Goal: Use online tool/utility: Utilize a website feature to perform a specific function

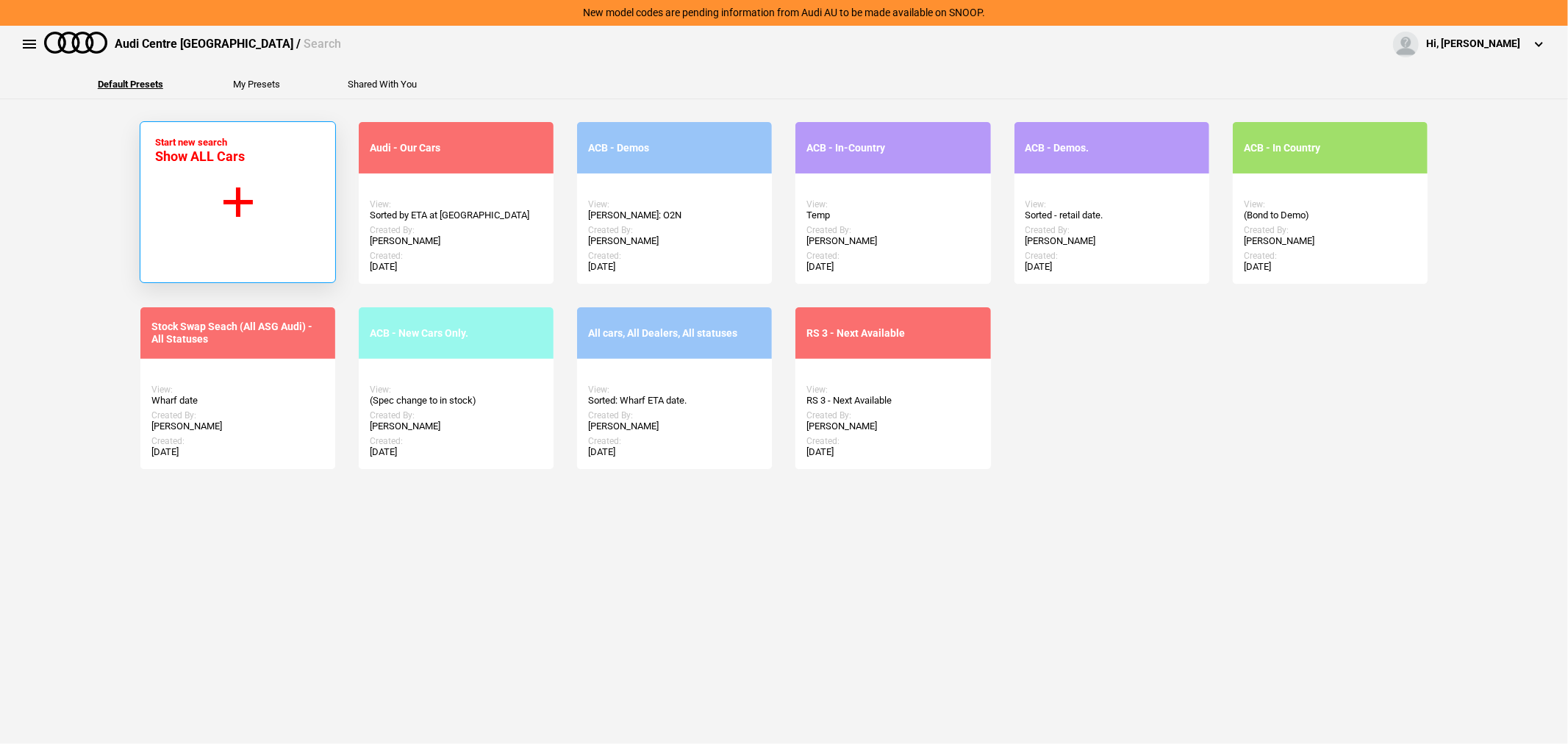
click at [204, 200] on button "Start new search Show ALL Cars" at bounding box center [237, 202] width 196 height 162
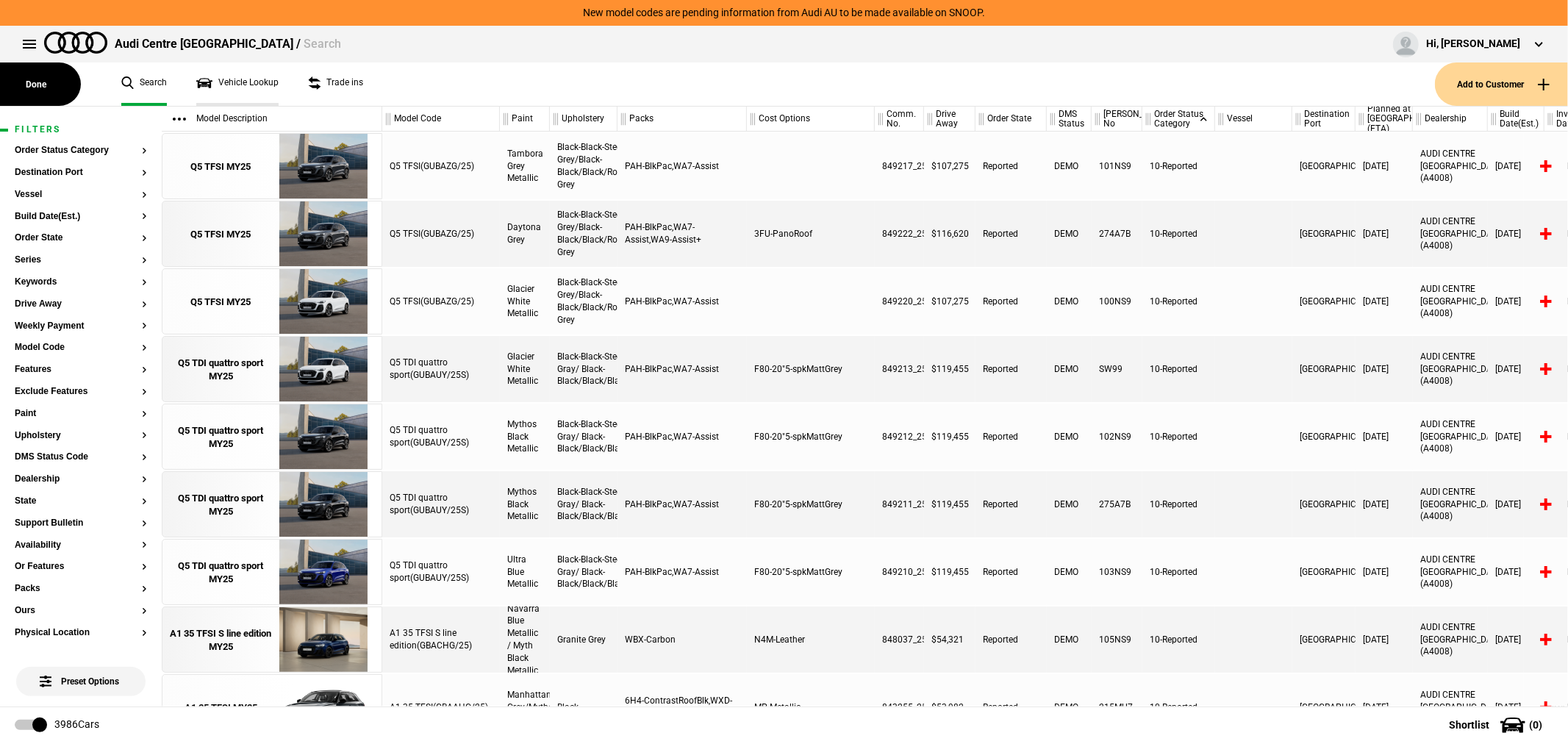
click at [249, 75] on link "Vehicle Lookup" at bounding box center [237, 83] width 83 height 44
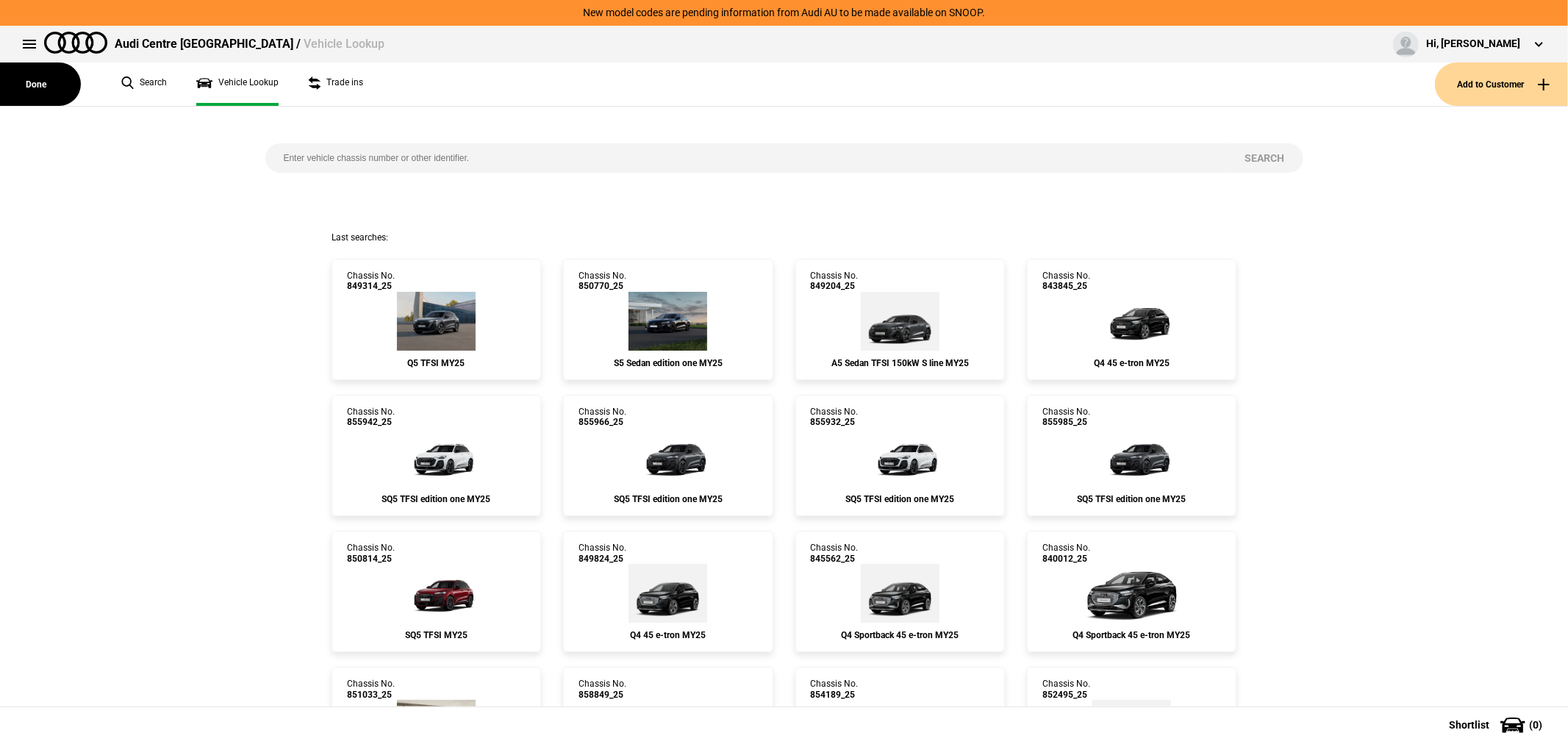
click at [333, 165] on input "search" at bounding box center [746, 157] width 962 height 29
type input "849829"
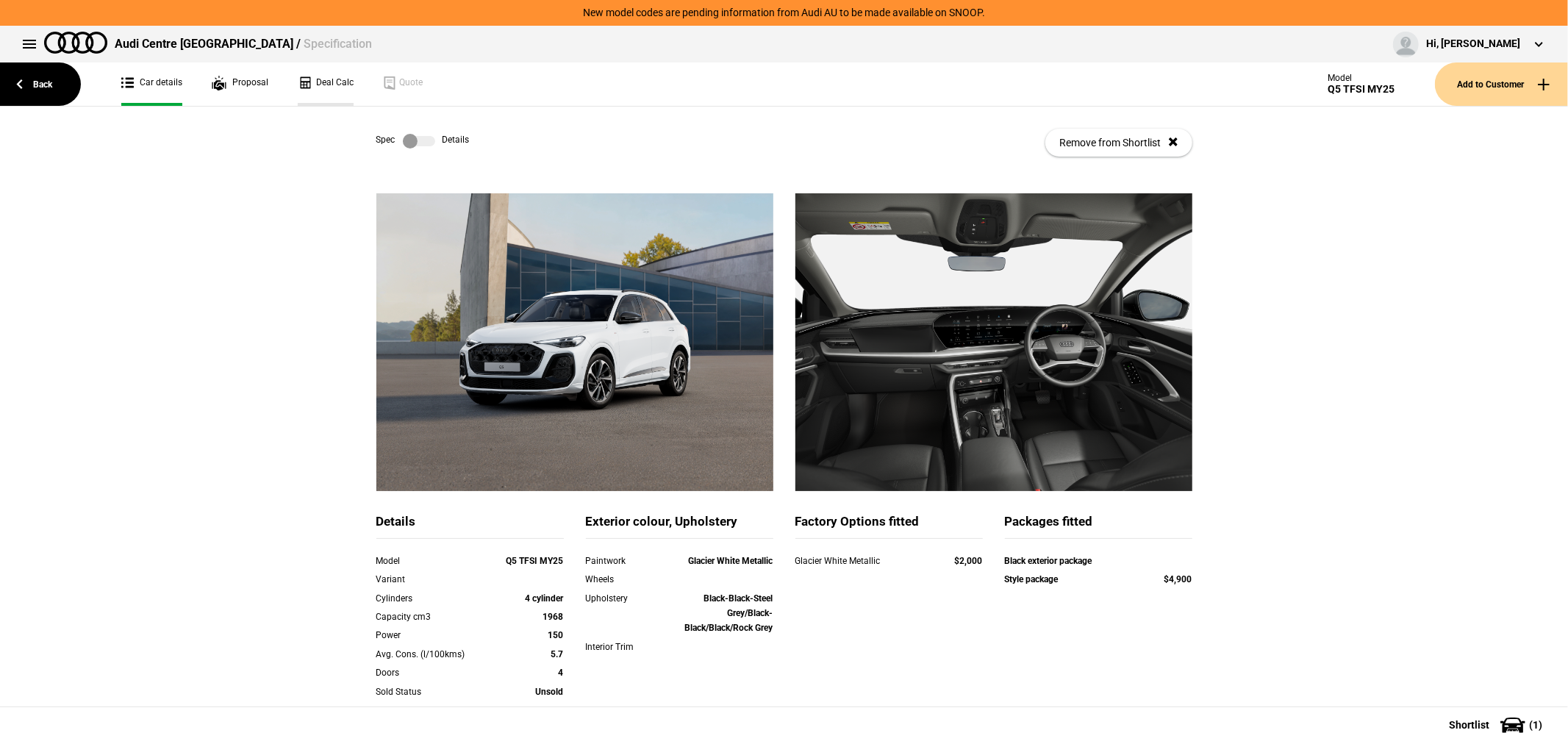
click at [333, 90] on link "Deal Calc" at bounding box center [325, 83] width 56 height 44
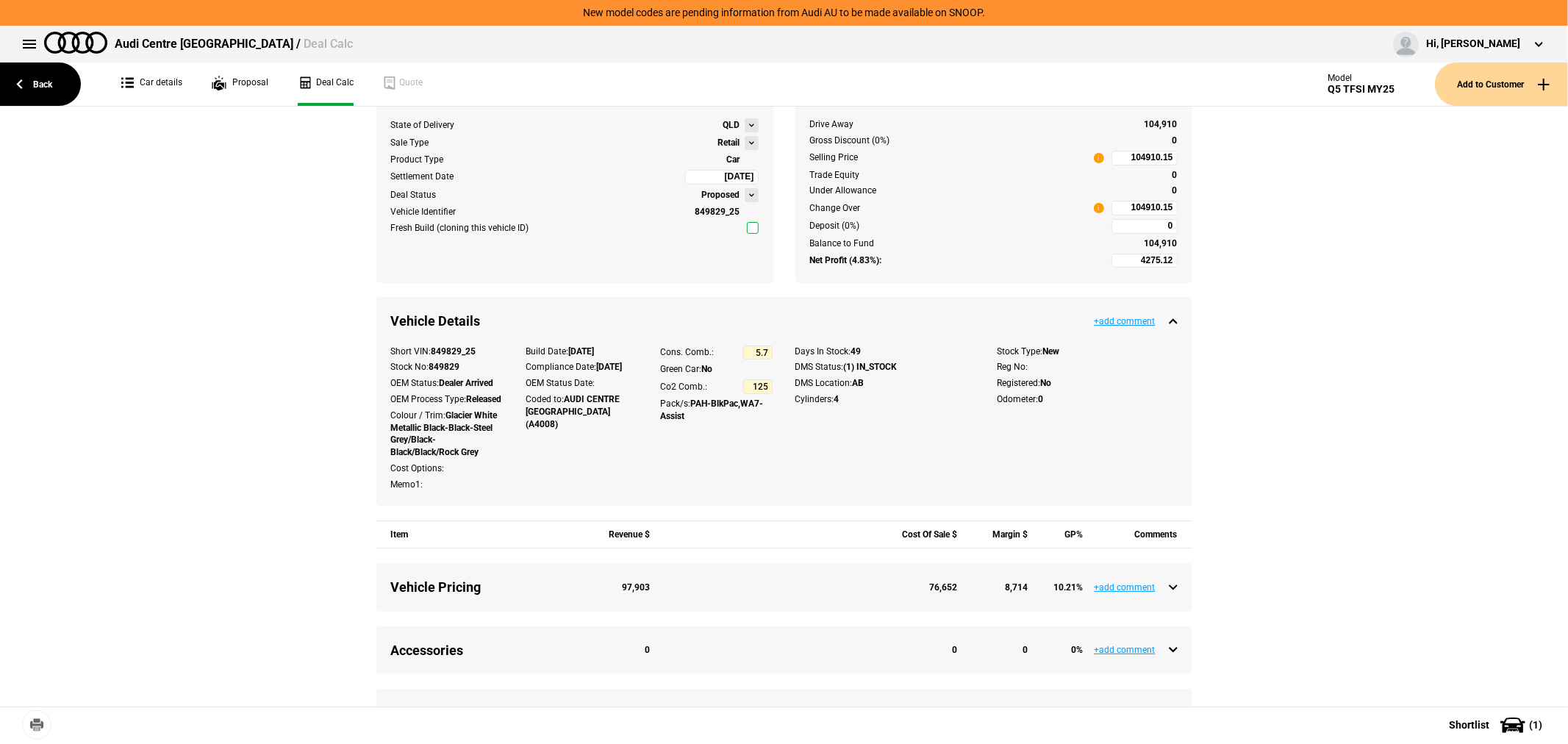
scroll to position [408, 0]
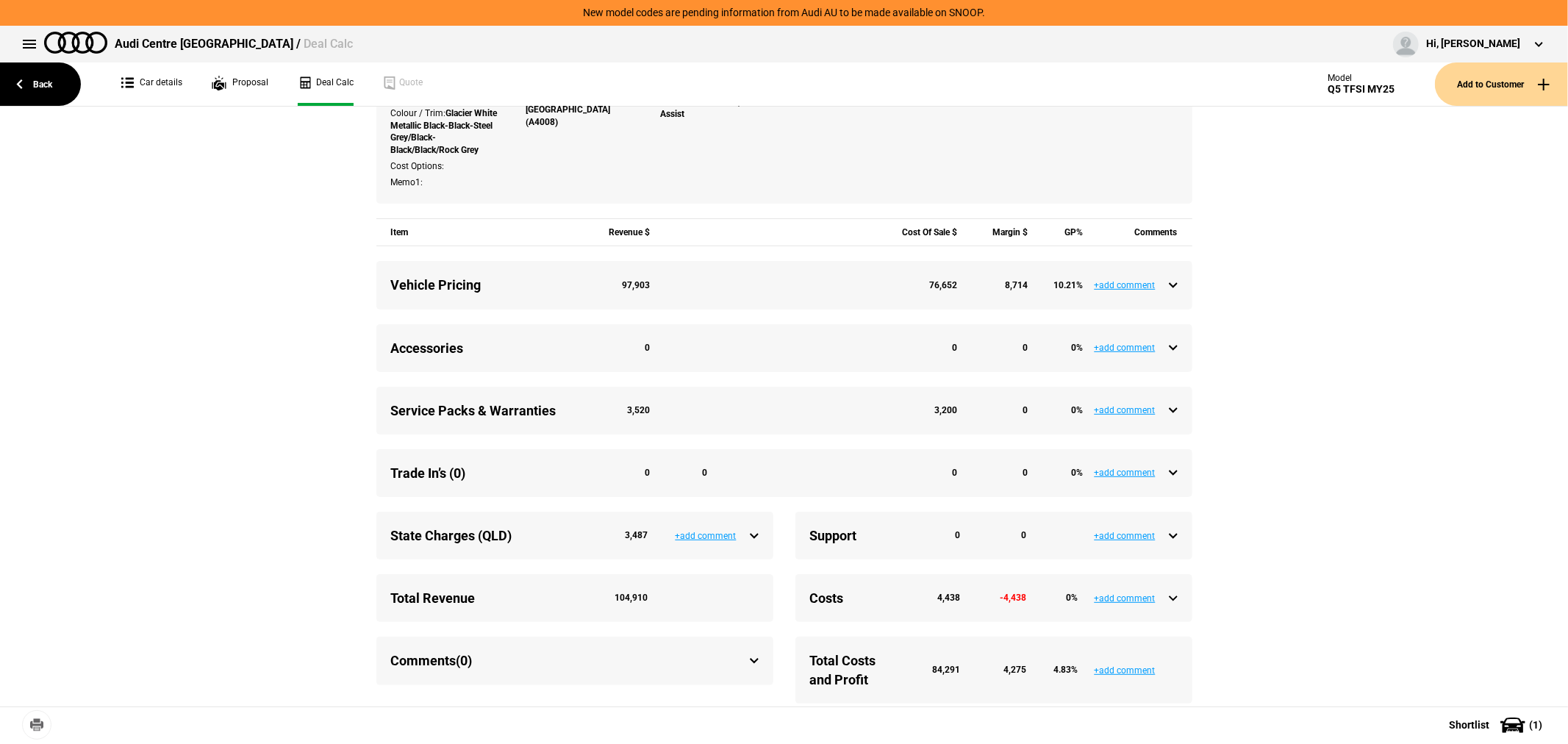
click at [1167, 420] on div "Service Packs & Warranties 3,520 3,200 0 0 %" at bounding box center [784, 410] width 787 height 19
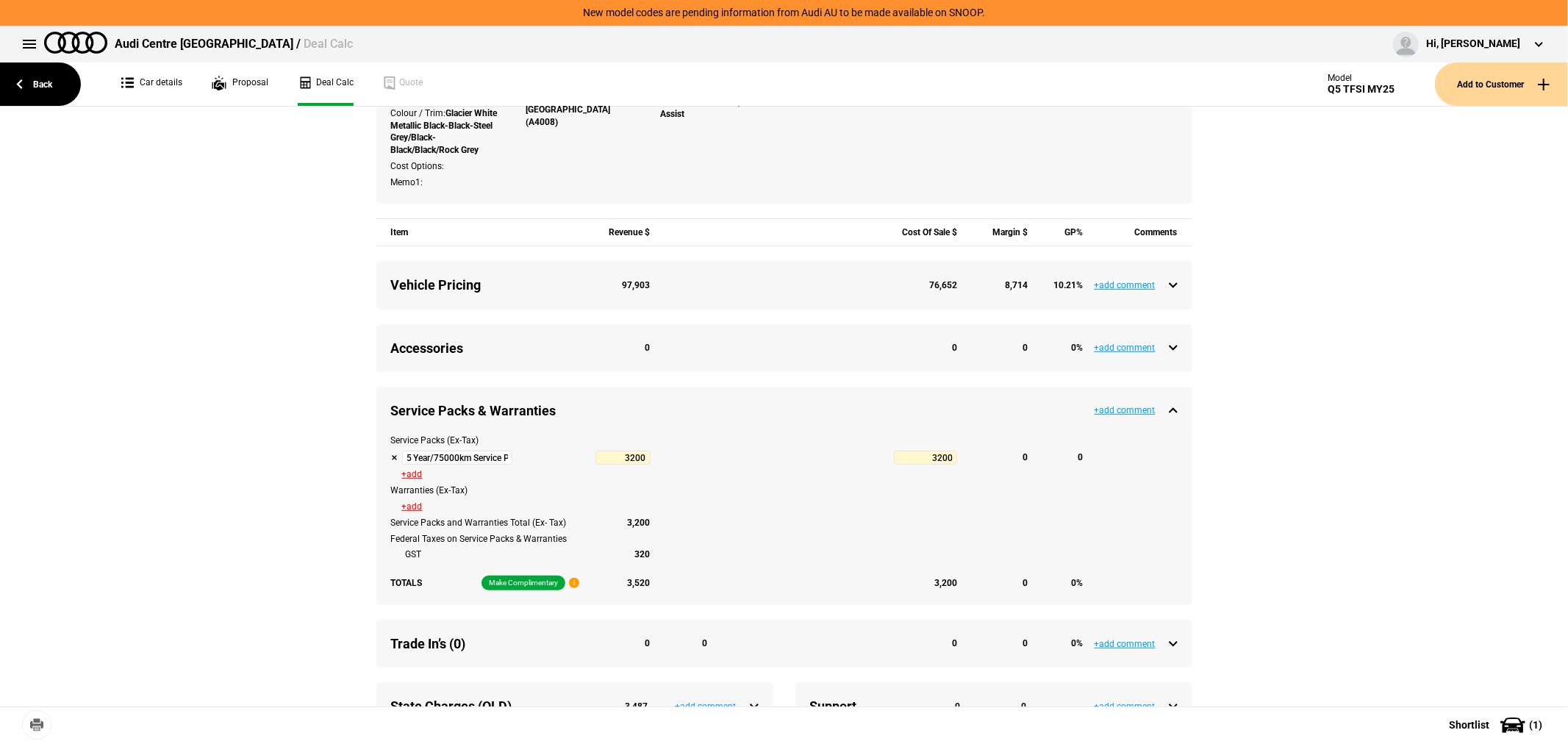
click at [391, 462] on button at bounding box center [394, 457] width 7 height 7
type input "7475.12"
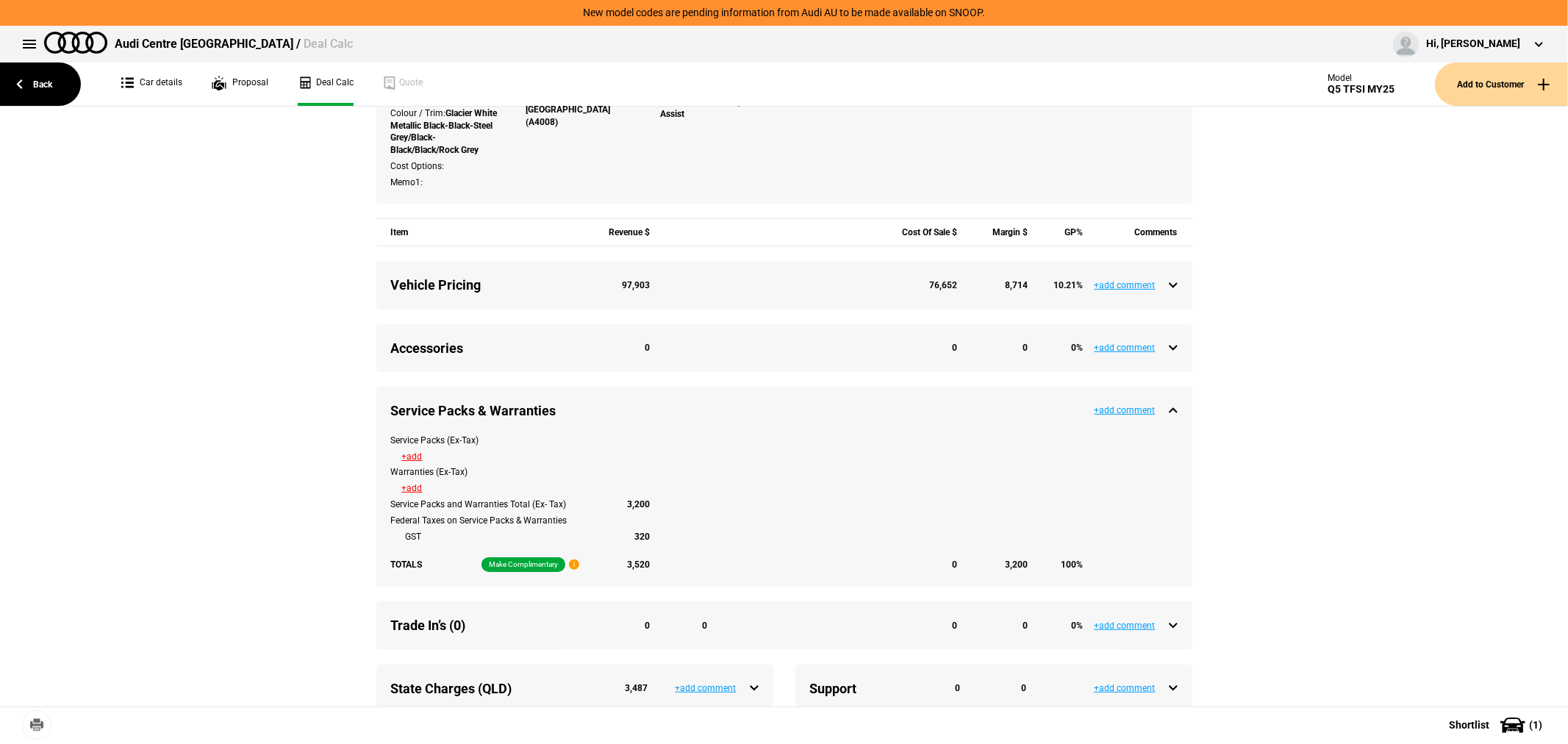
type input "101282.15"
type input "4275.12"
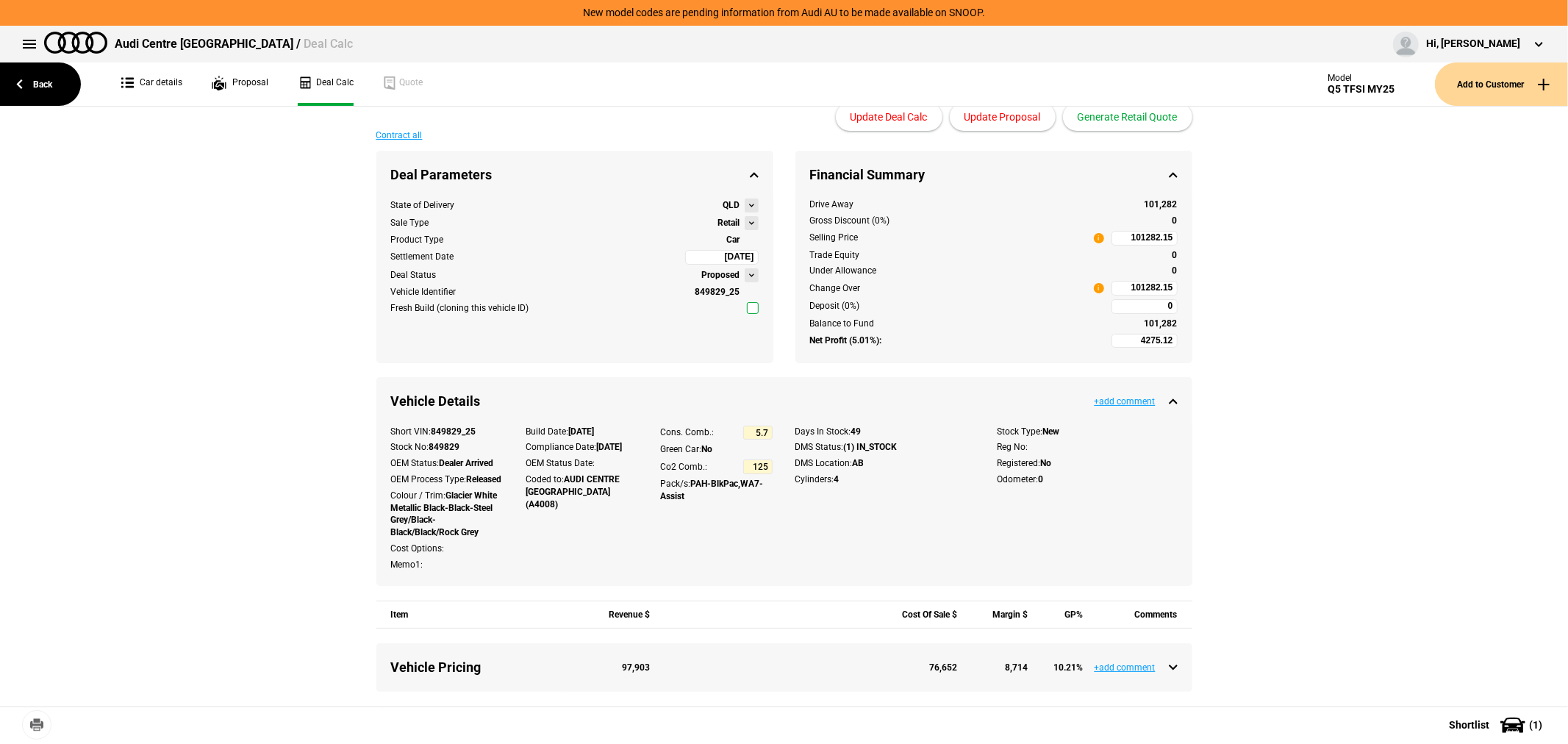
scroll to position [0, 0]
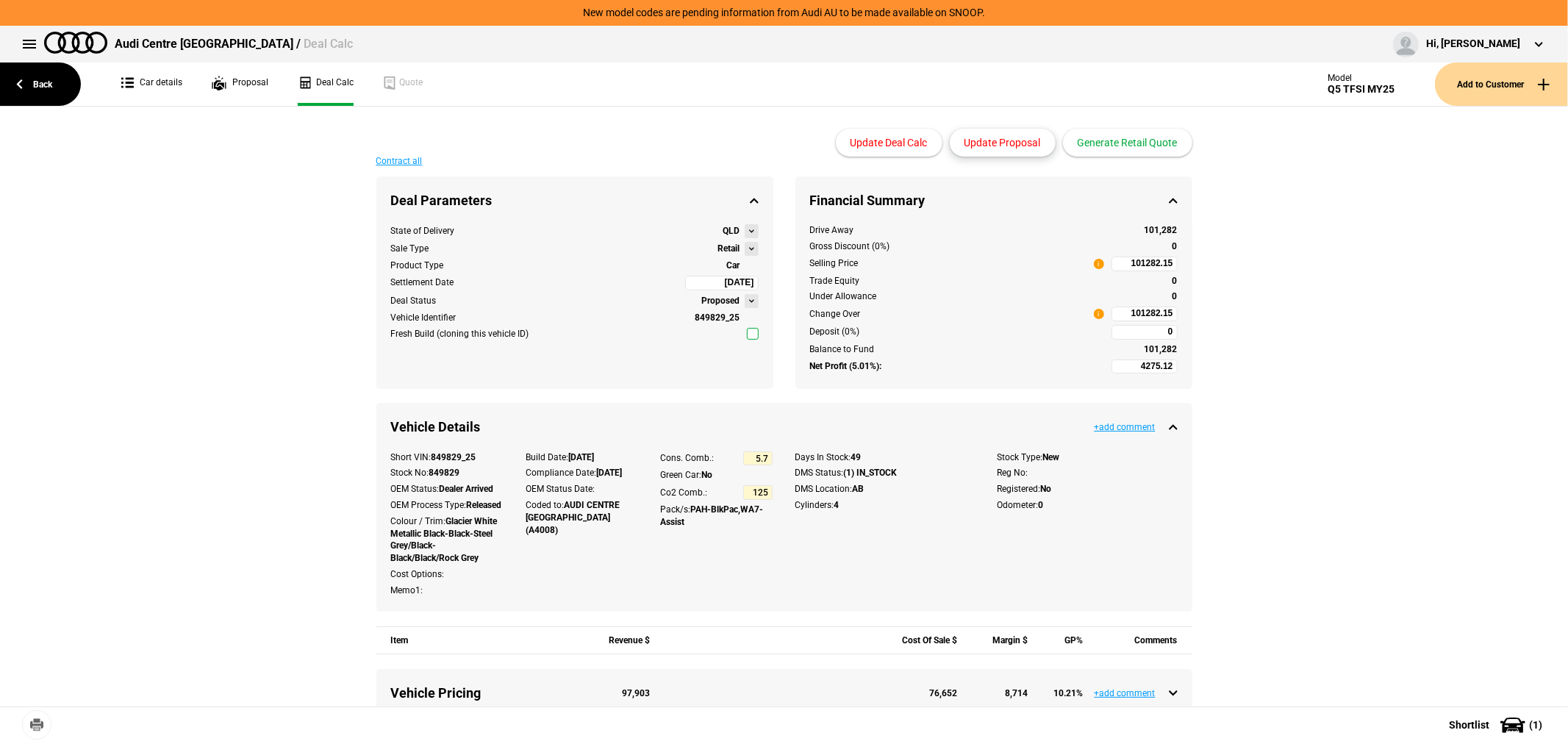
click at [1016, 145] on button "Update Proposal" at bounding box center [1002, 142] width 106 height 28
click at [1116, 319] on input "101282.15" at bounding box center [1144, 313] width 66 height 15
type input "101282.15"
type input "2486.9"
type input "98725"
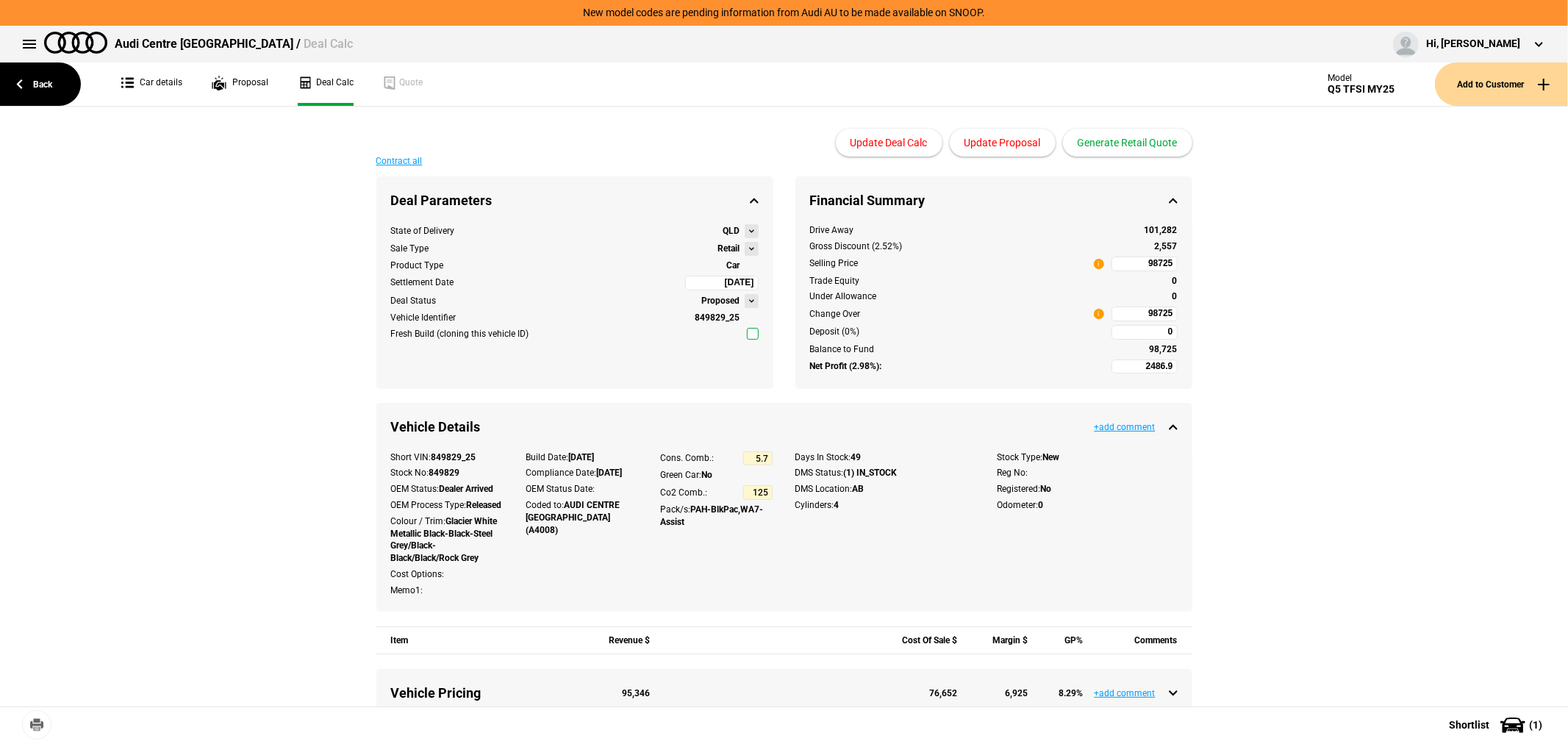
click at [1116, 319] on input "98725" at bounding box center [1144, 313] width 66 height 15
type input "98725"
type input "1158.23"
type input "96825"
click at [1116, 319] on input "96825" at bounding box center [1144, 313] width 66 height 15
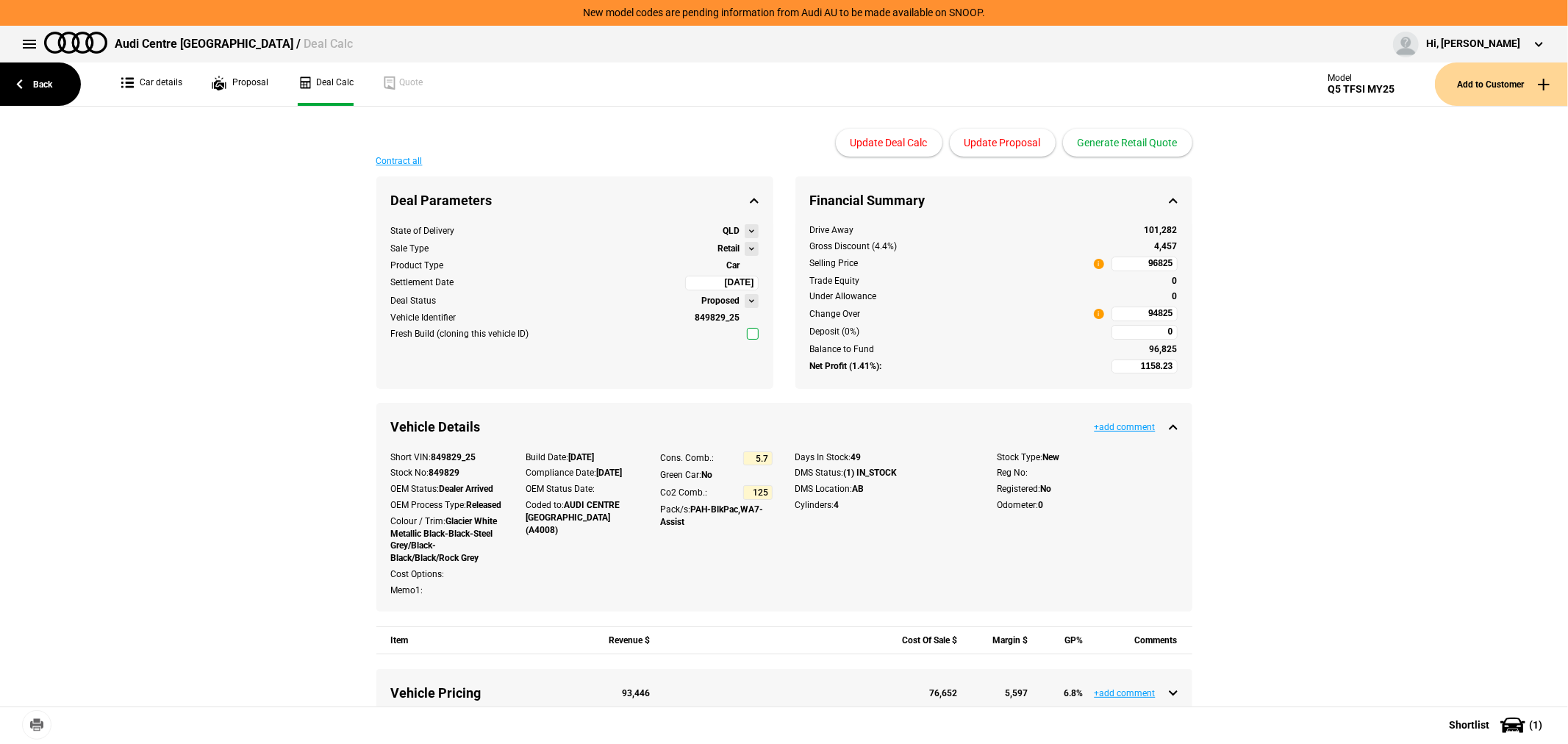
type input "96825"
type input "-240.37"
type input "94825"
click at [1116, 319] on input "94825" at bounding box center [1144, 313] width 66 height 15
type input "94825"
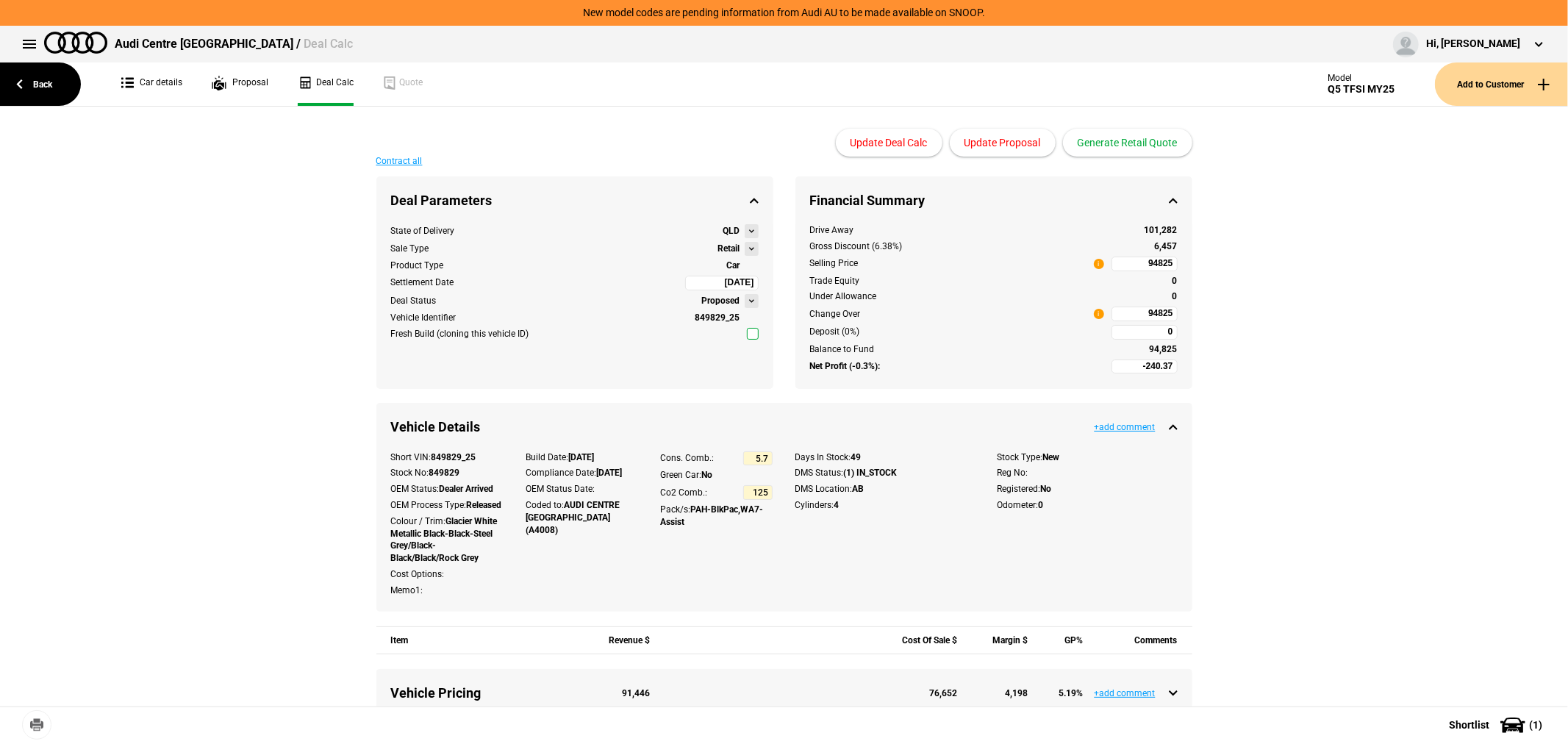
type input "607451.93"
type input "963825"
click at [1112, 317] on input "963825" at bounding box center [1144, 313] width 66 height 15
type input "963825"
type input "-939.67"
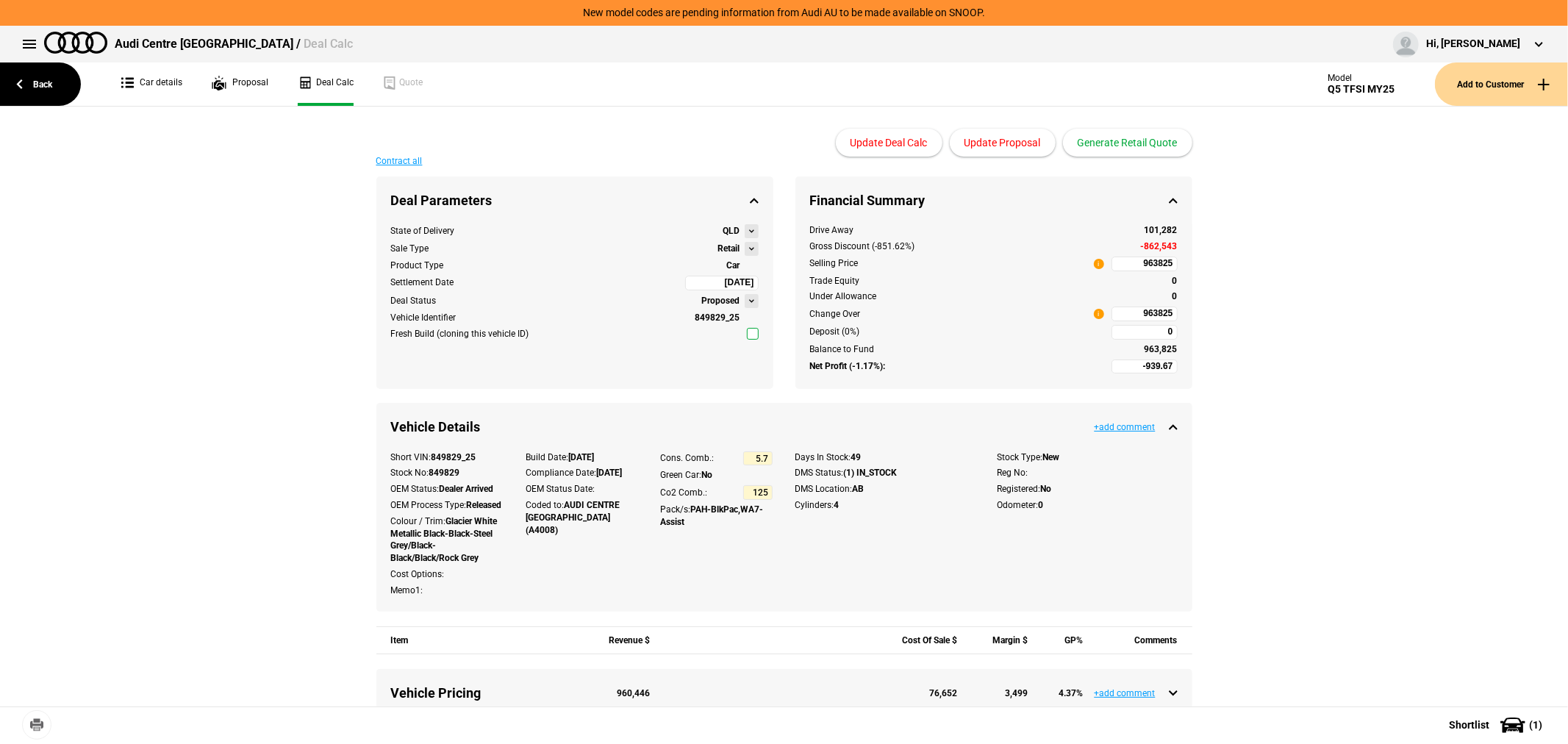
type input "93825"
click at [1023, 139] on button "Update Proposal" at bounding box center [1002, 142] width 106 height 28
click at [1120, 139] on button "Generate Retail Quote" at bounding box center [1128, 142] width 130 height 28
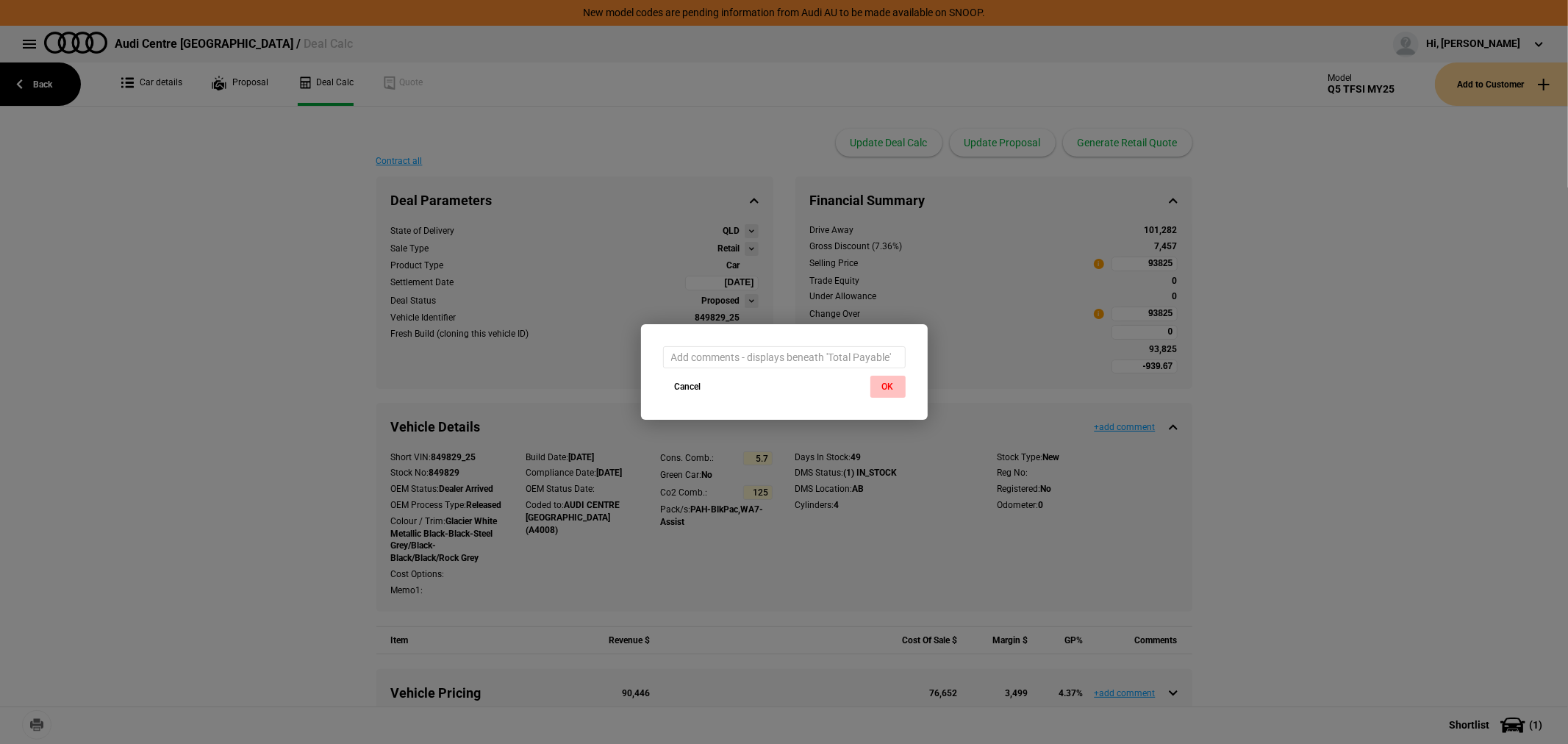
click at [885, 384] on button "OK" at bounding box center [888, 386] width 36 height 22
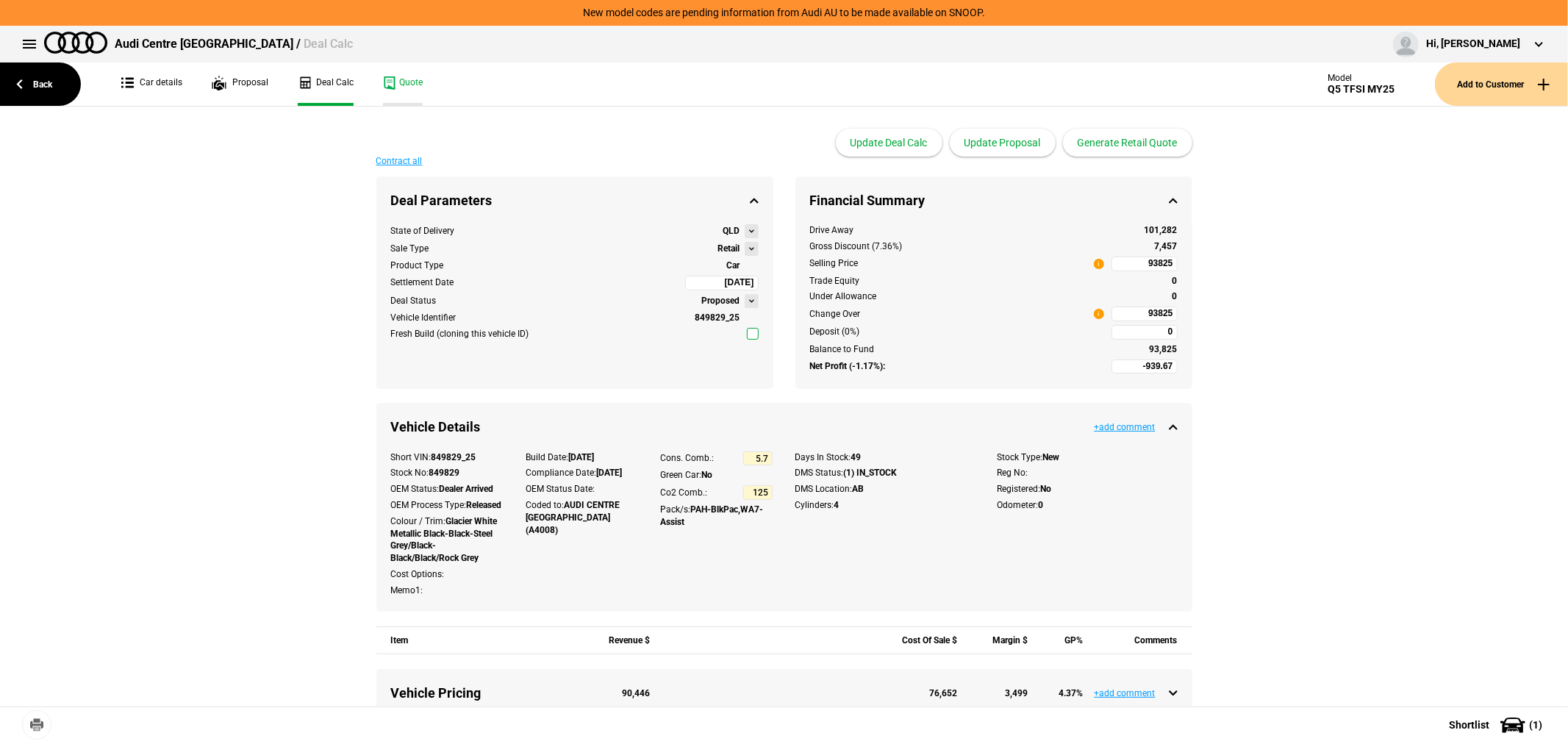
click at [388, 76] on link "Quote" at bounding box center [402, 83] width 40 height 44
click at [36, 89] on link "Back" at bounding box center [40, 83] width 81 height 44
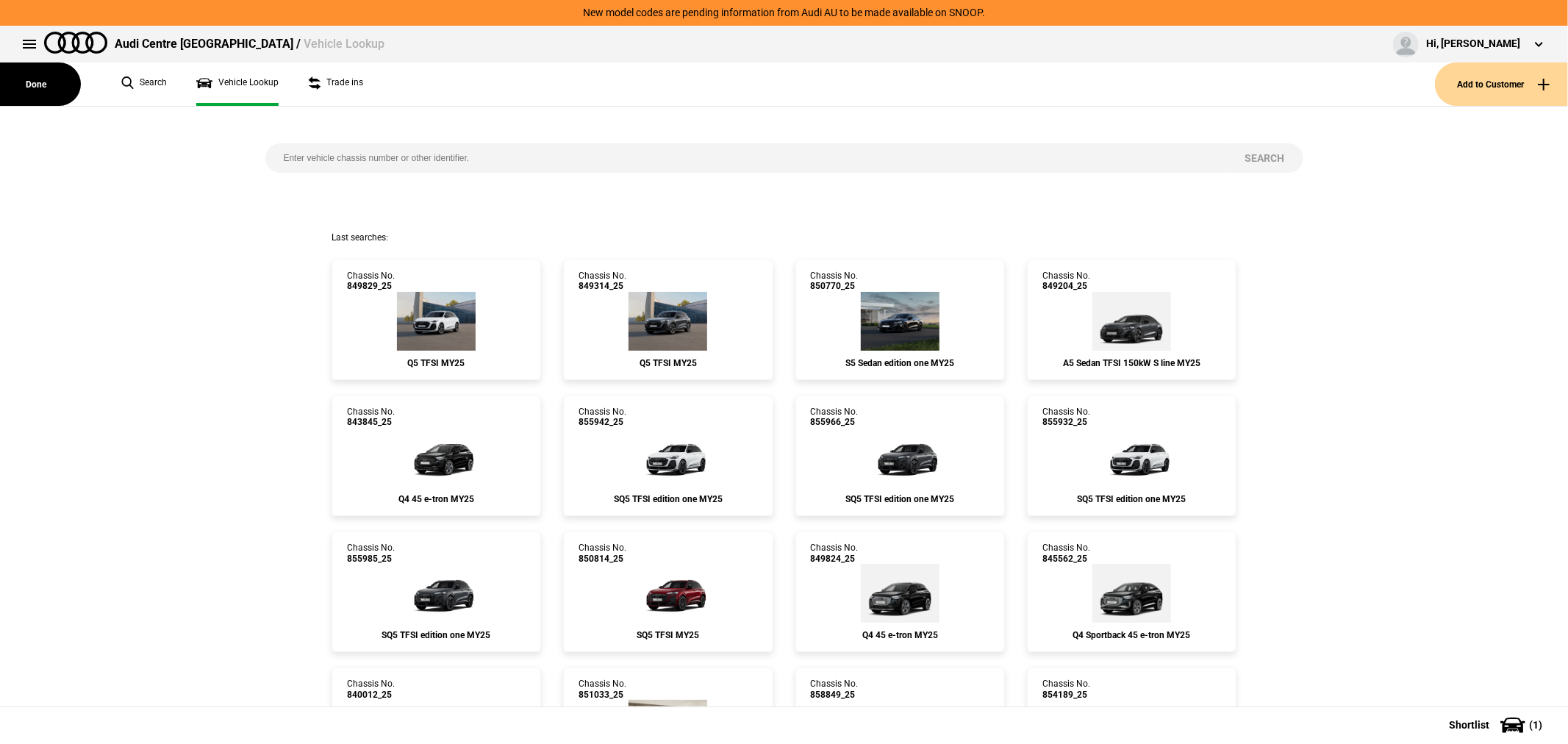
click at [390, 154] on input "search" at bounding box center [746, 157] width 962 height 29
type input "851075"
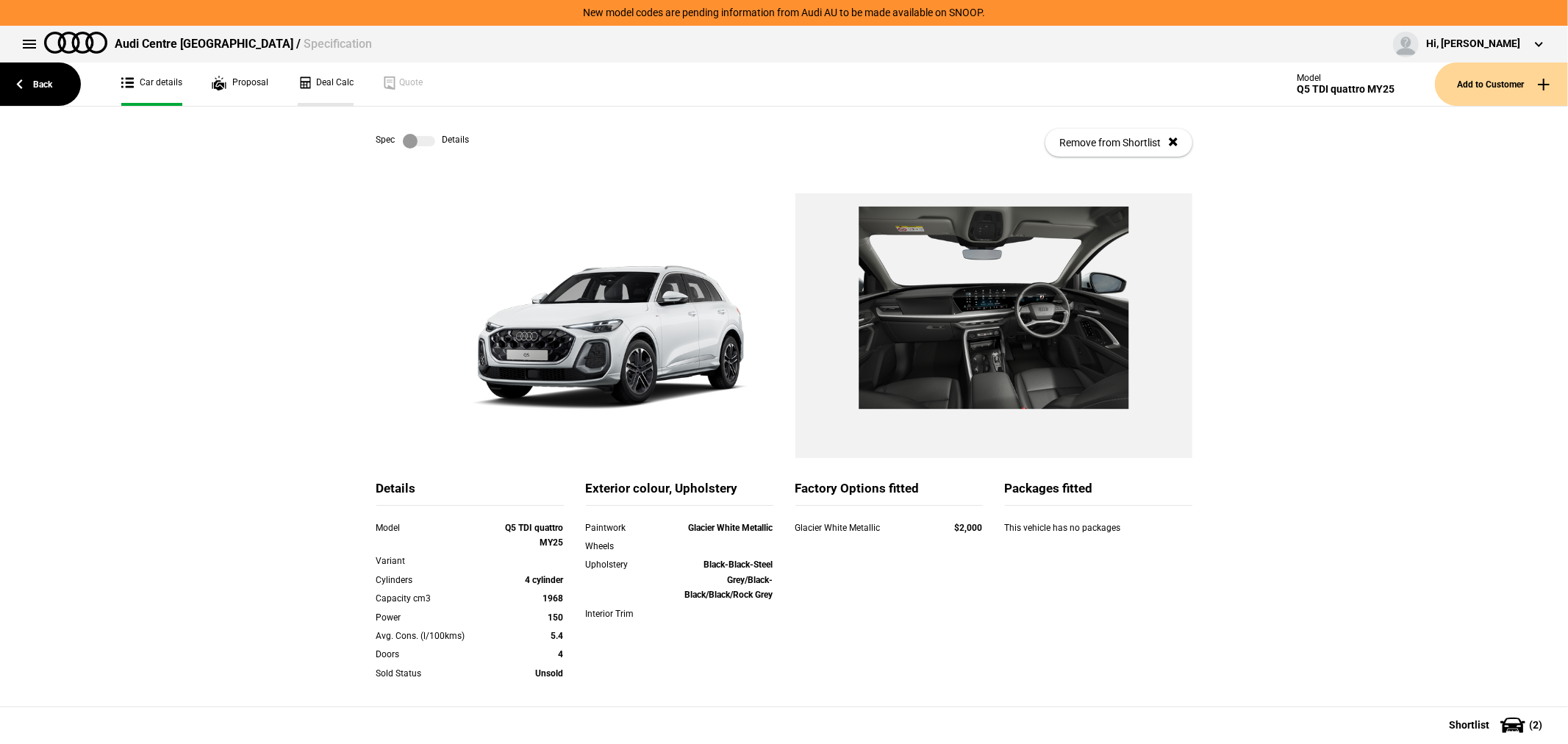
click at [332, 78] on link "Deal Calc" at bounding box center [325, 83] width 56 height 44
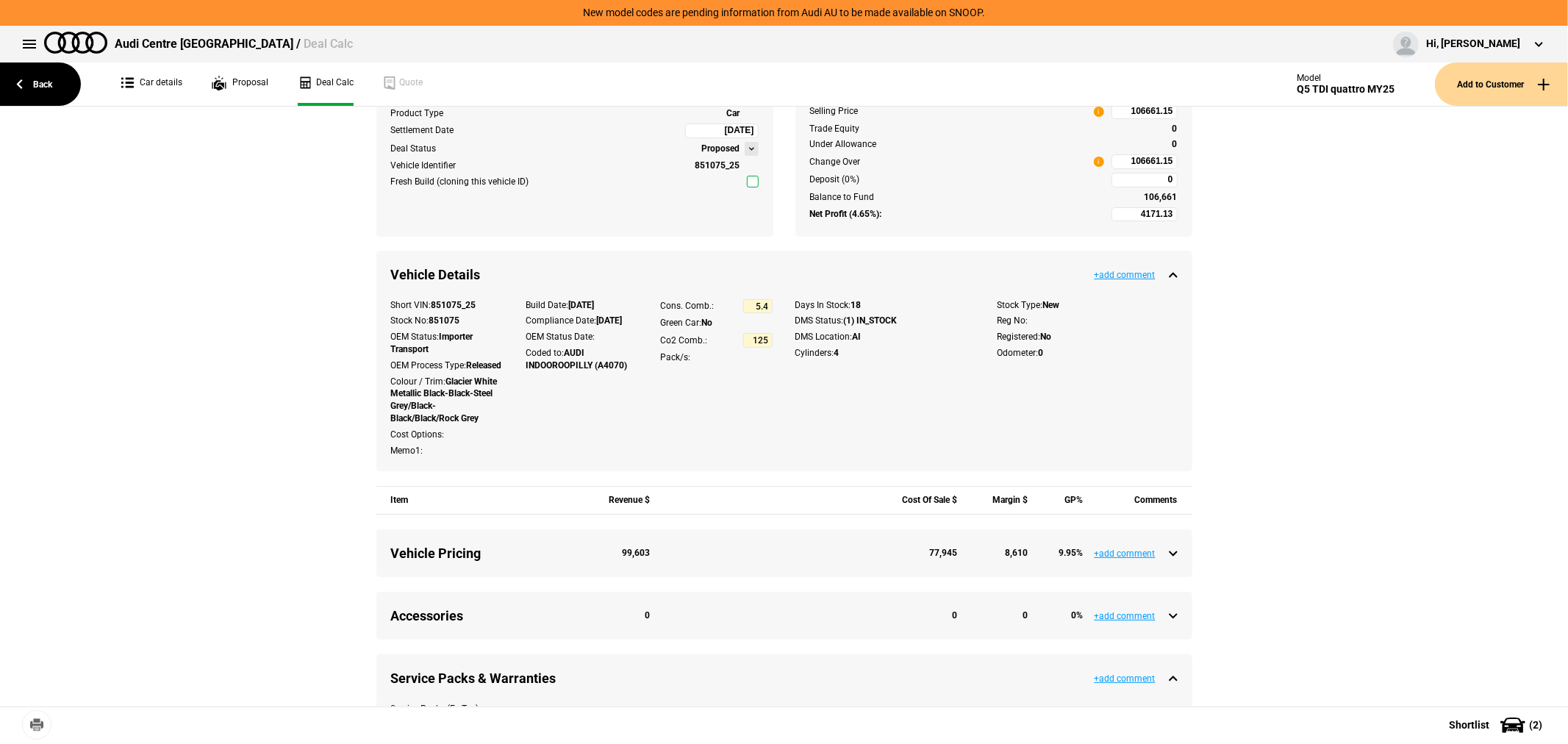
scroll to position [489, 0]
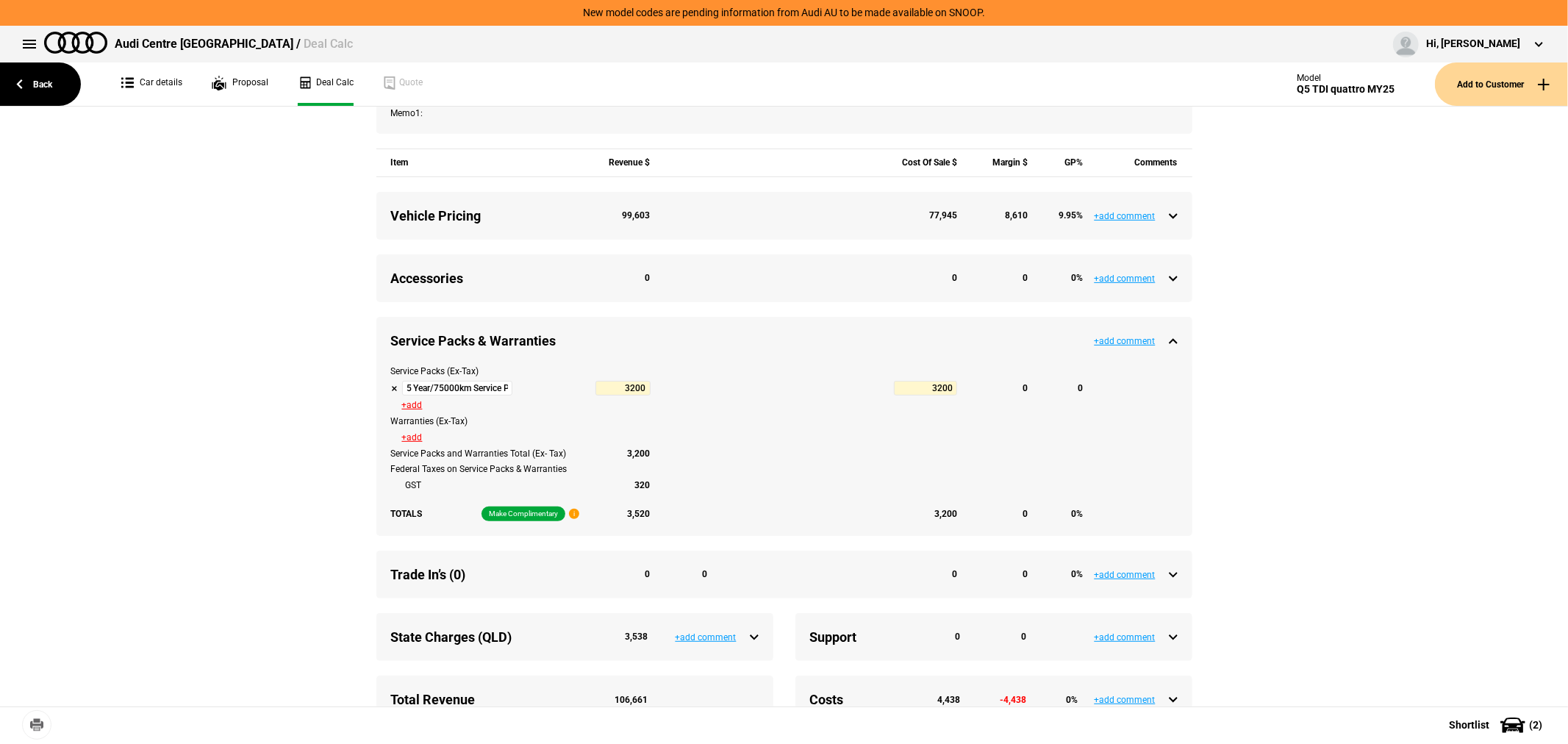
click at [391, 392] on button at bounding box center [394, 388] width 7 height 7
type input "7371.13"
type input "103036.15"
type input "4171.13"
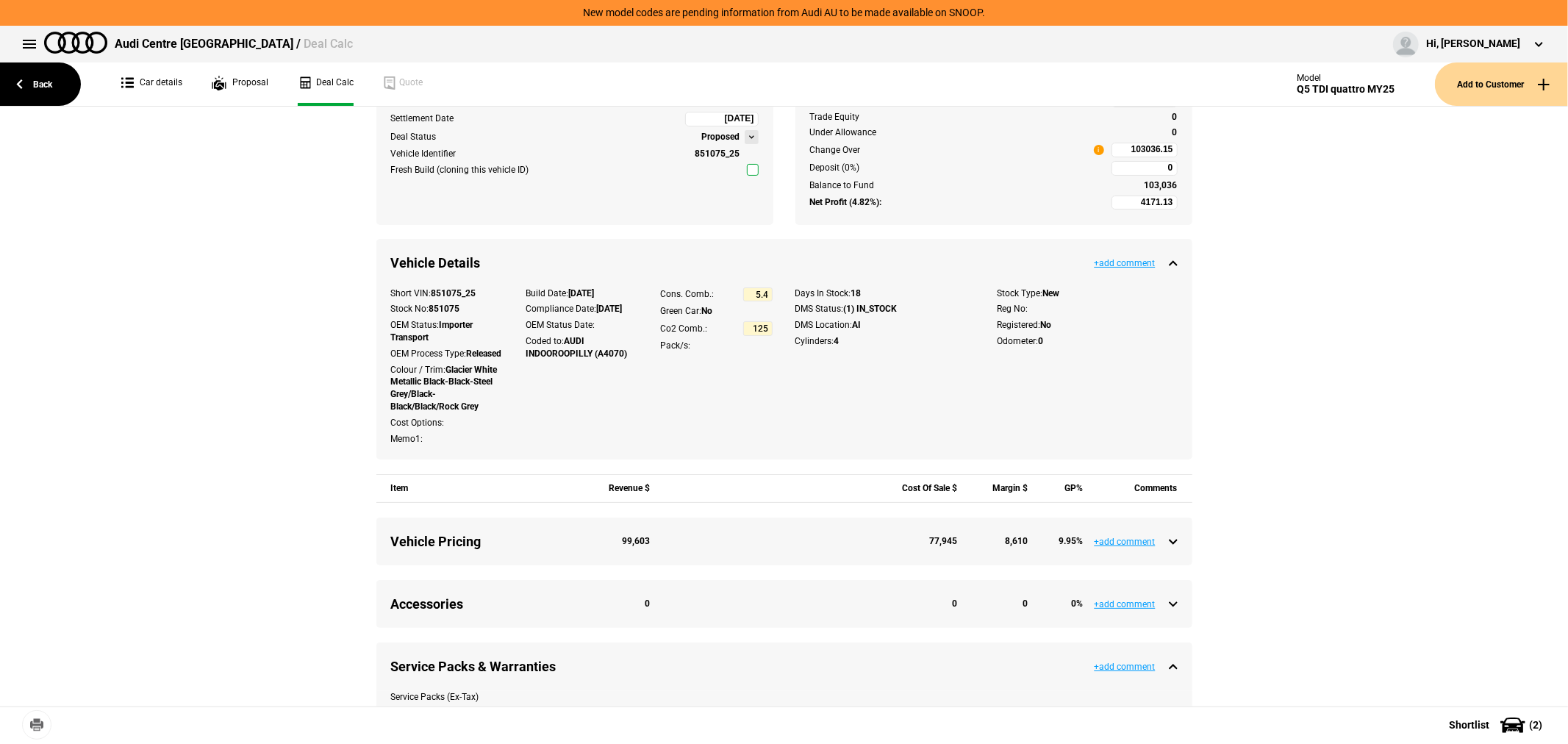
scroll to position [0, 0]
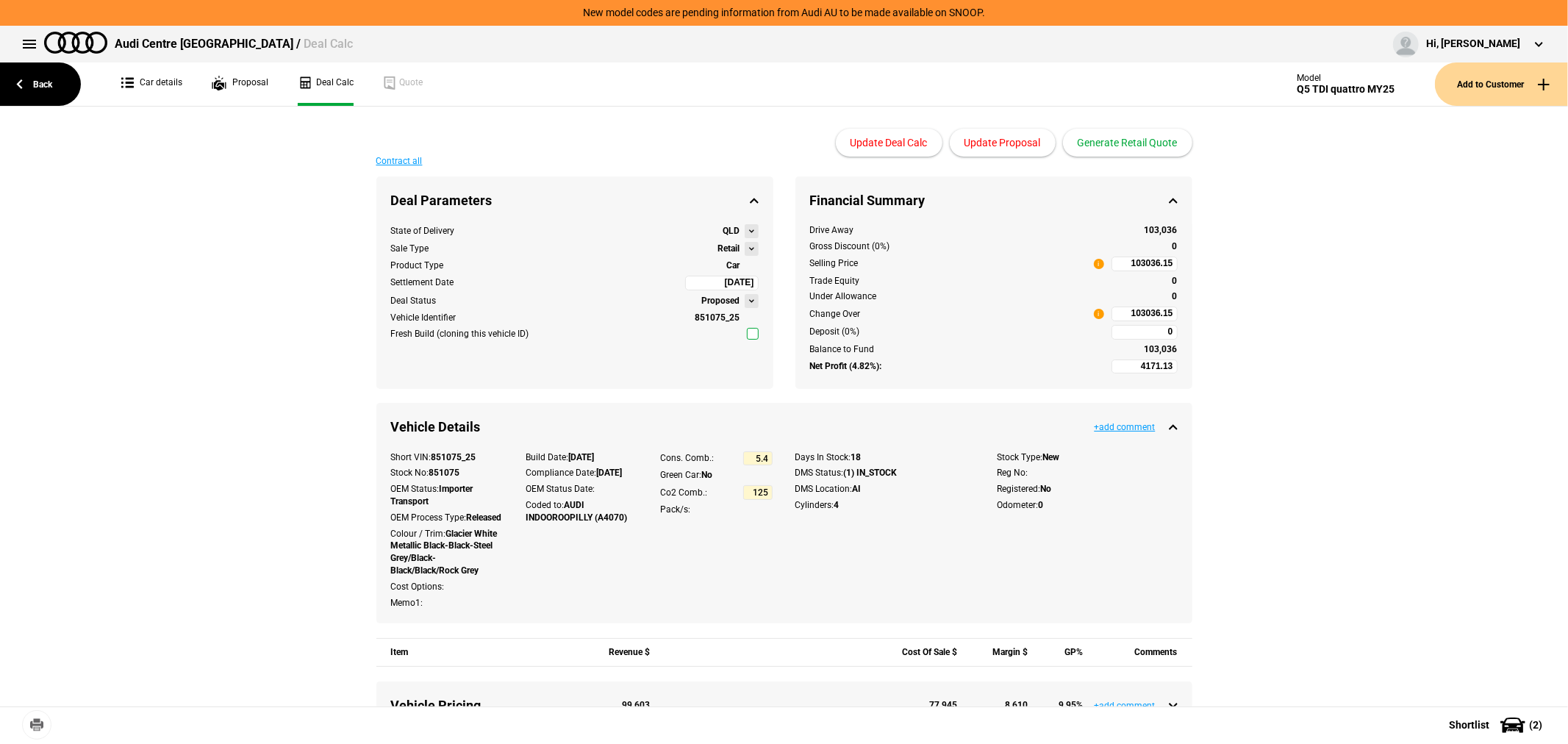
click at [1116, 317] on input "103036.15" at bounding box center [1144, 313] width 66 height 15
type input "103036.15"
type input "-2969.53"
type input "92825"
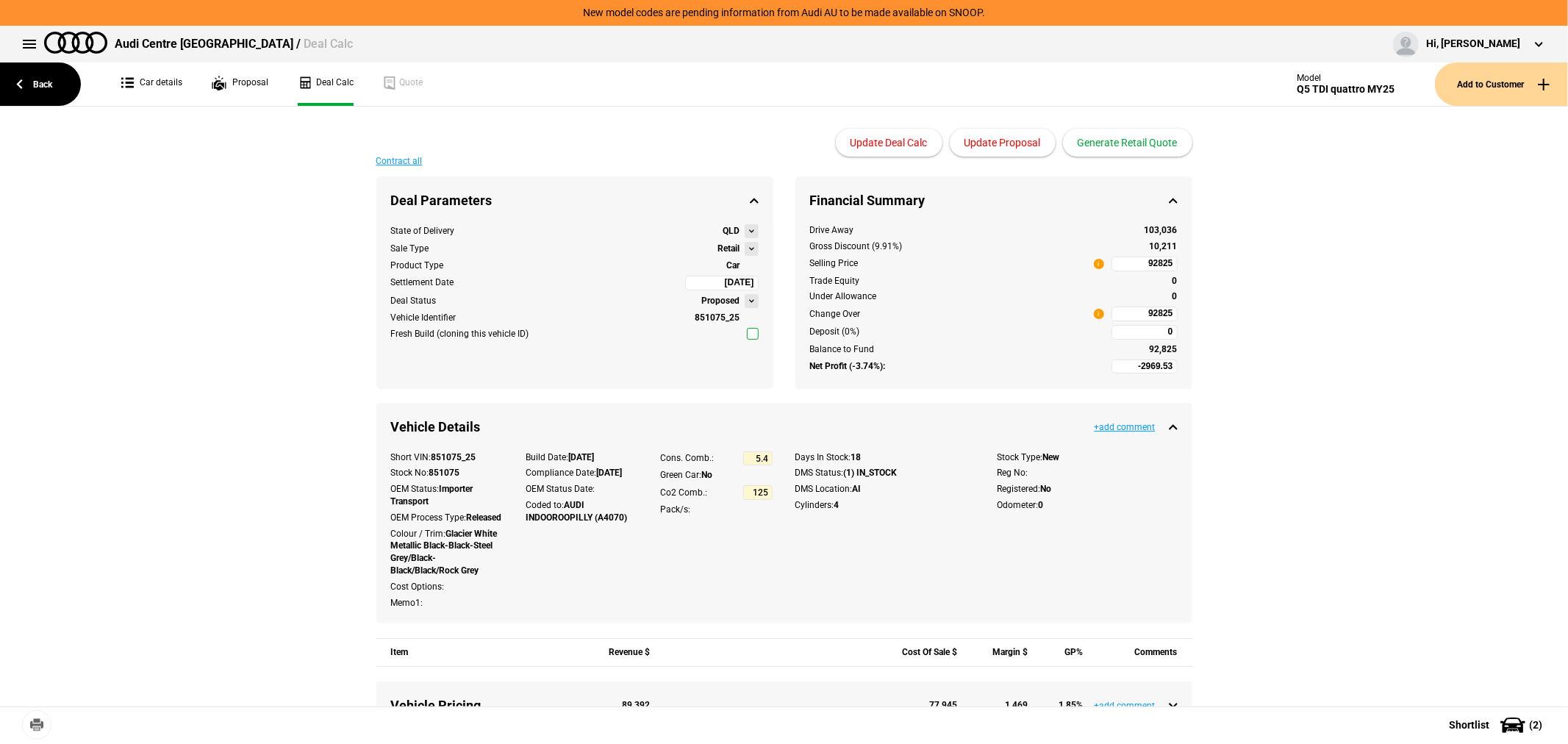
type input "-1542.96"
type input "94865"
type input "-151.35"
type input "96855"
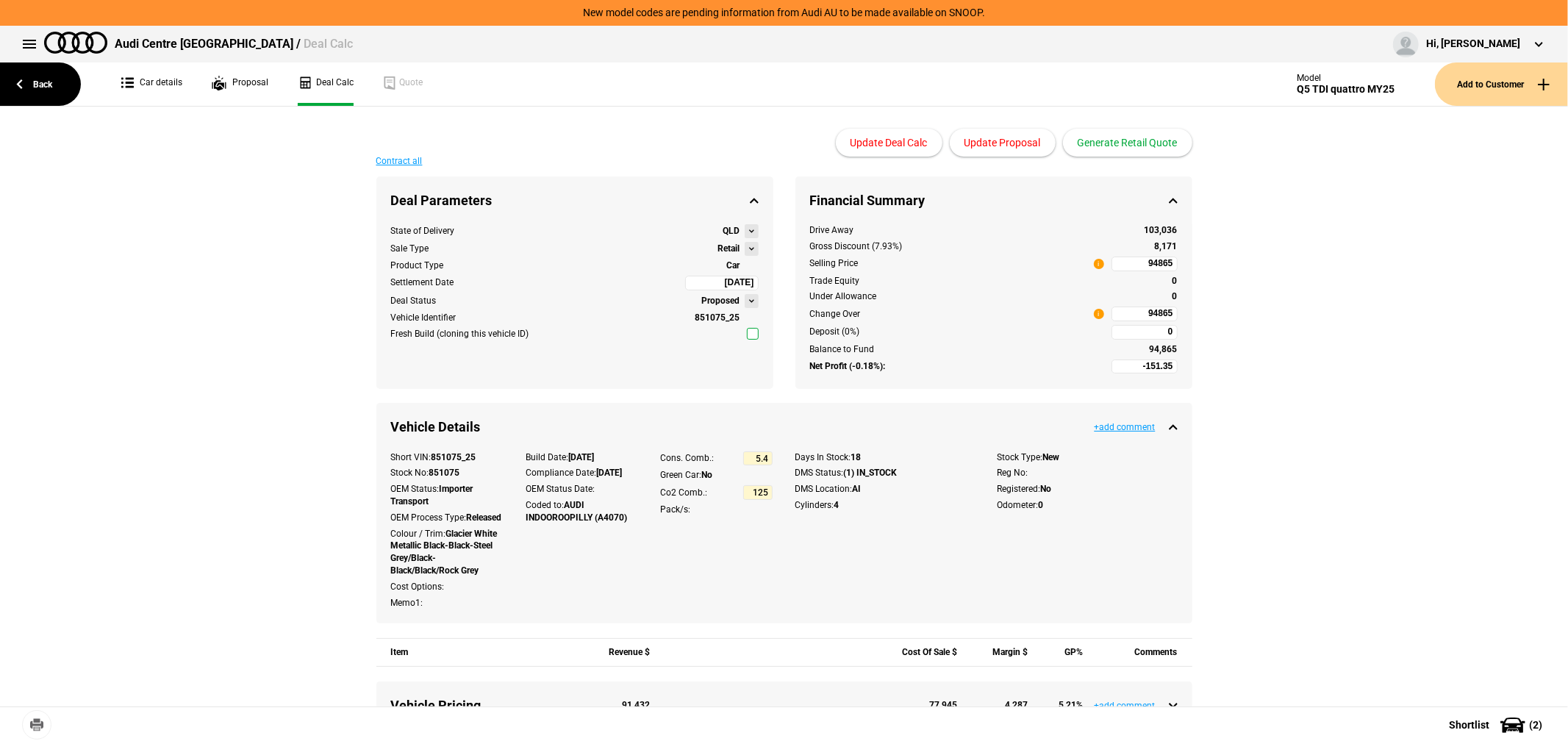
type input "96855"
click at [1003, 146] on button "Update Proposal" at bounding box center [1002, 142] width 106 height 28
click at [1128, 133] on button "Generate Retail Quote" at bounding box center [1128, 142] width 130 height 28
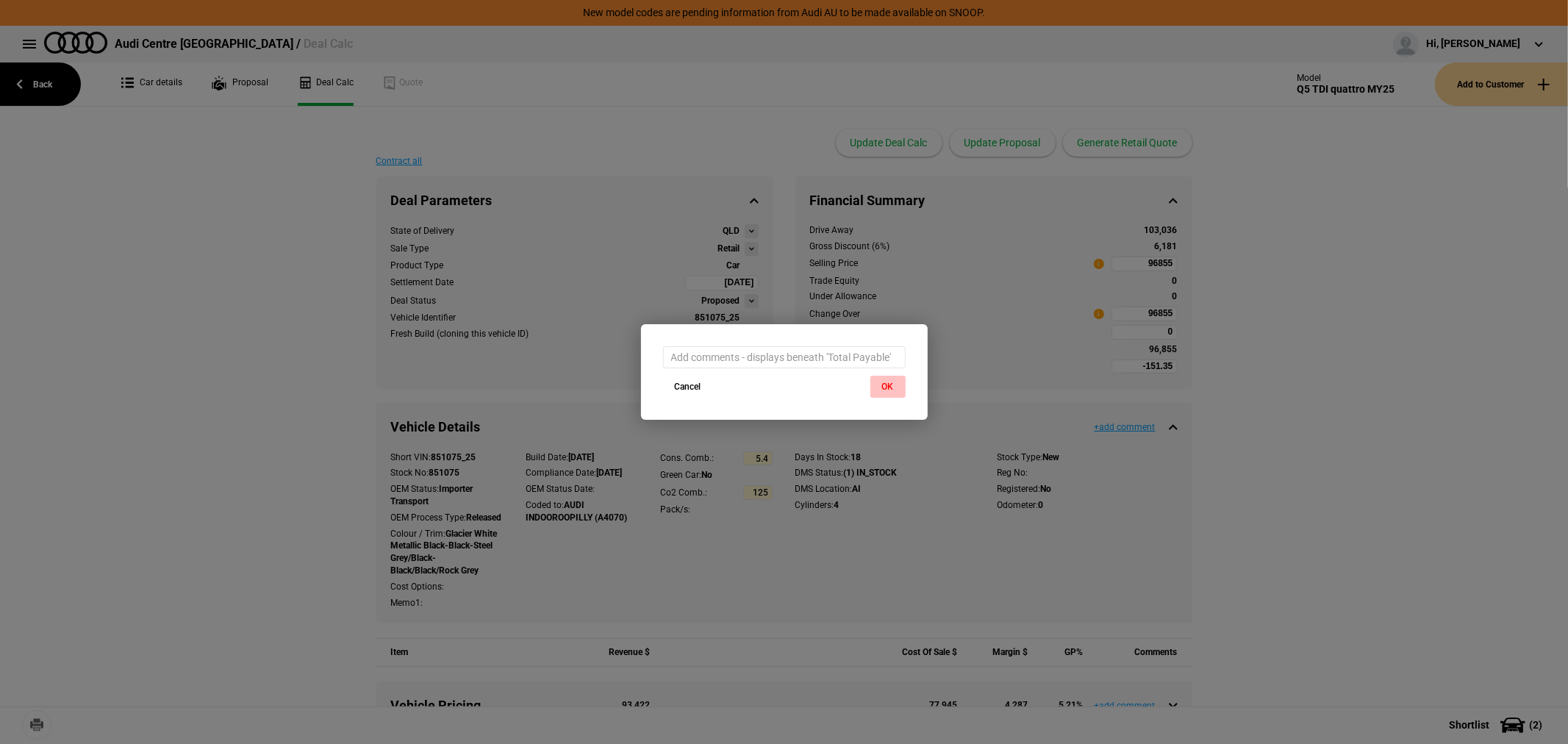
click at [886, 380] on button "OK" at bounding box center [888, 386] width 36 height 22
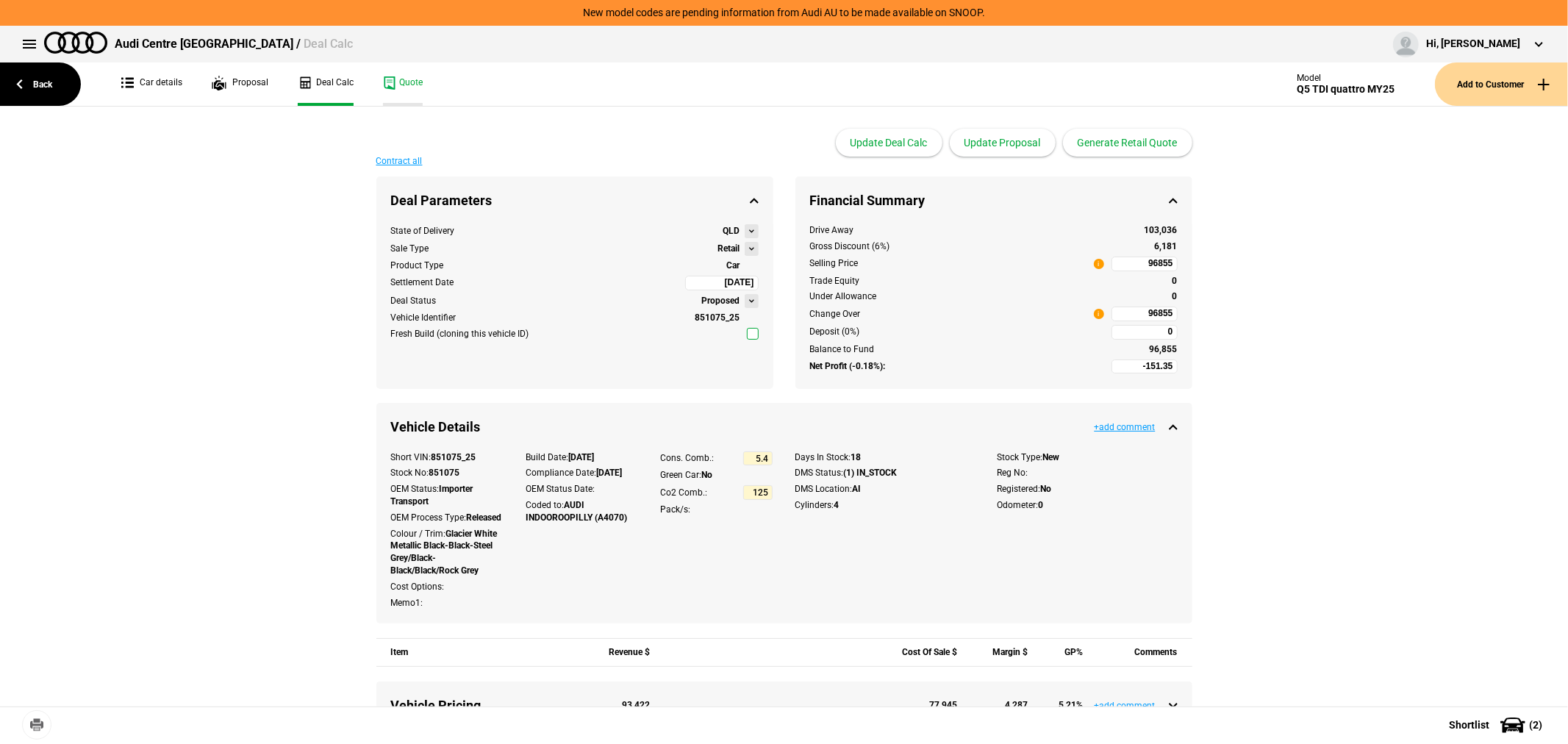
click at [401, 75] on link "Quote" at bounding box center [402, 83] width 40 height 44
